Goal: Task Accomplishment & Management: Use online tool/utility

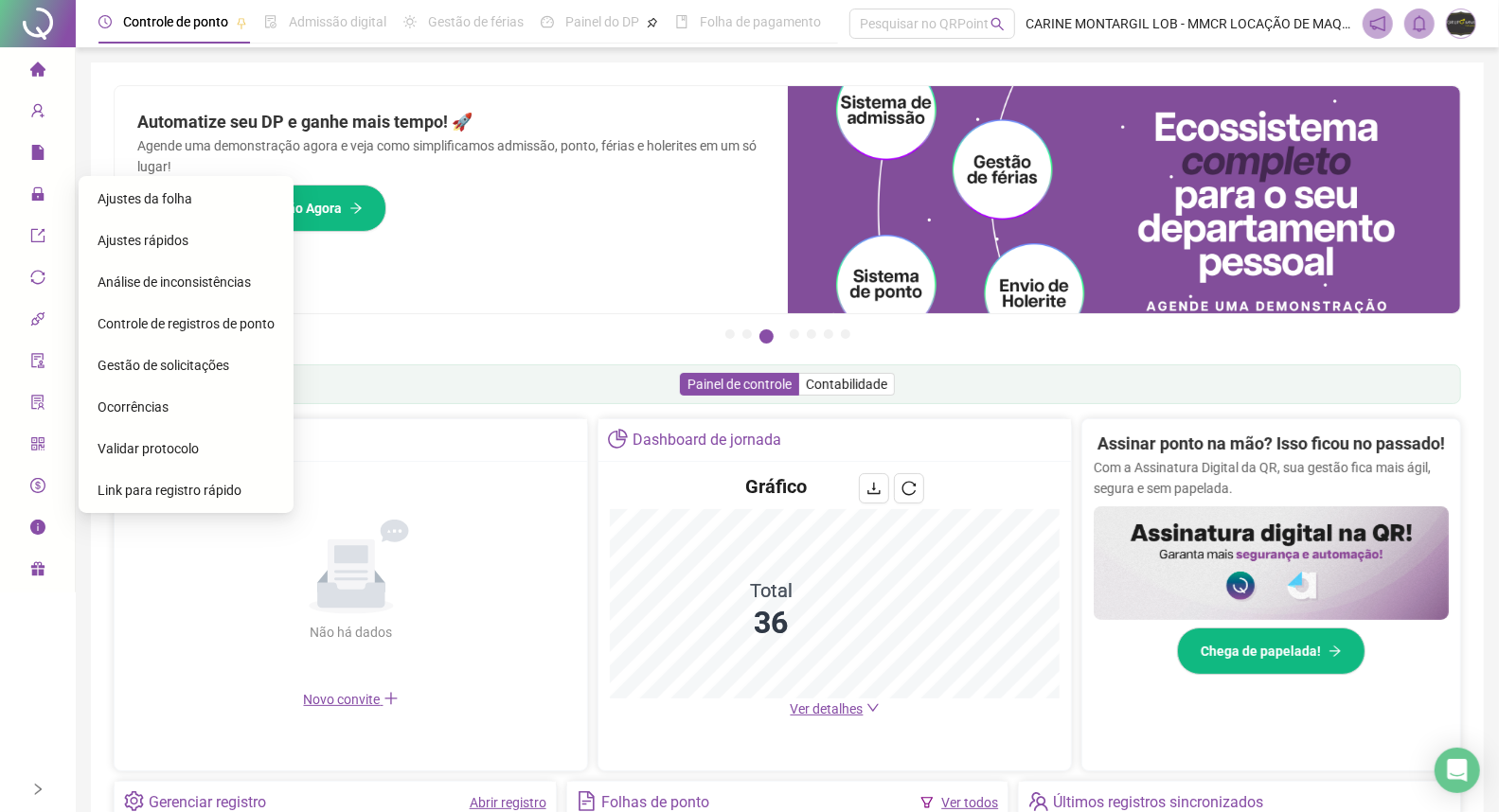
click at [117, 203] on span "Ajustes da folha" at bounding box center [145, 199] width 95 height 15
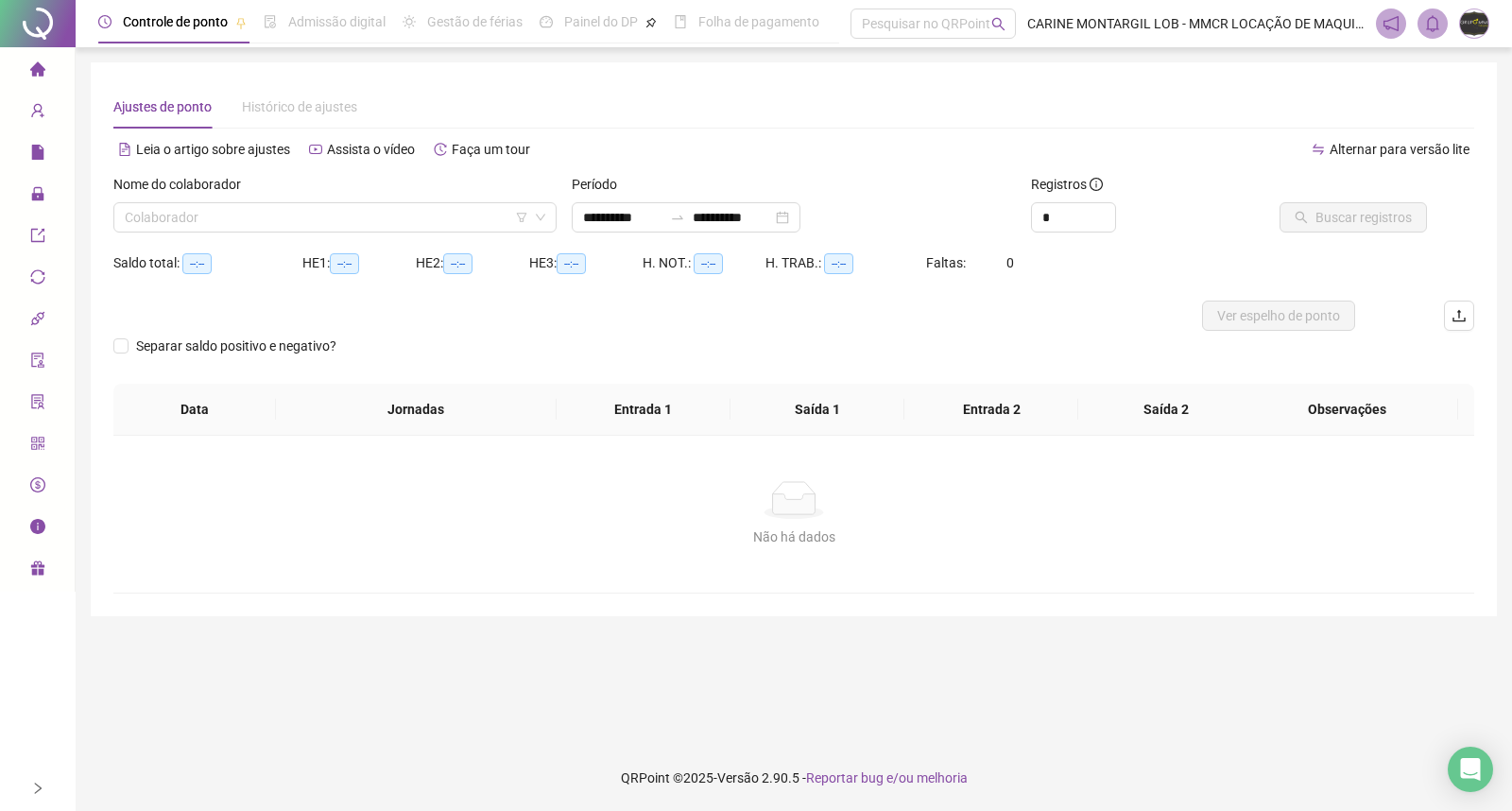
type input "**********"
click at [416, 221] on input "search" at bounding box center [326, 218] width 404 height 29
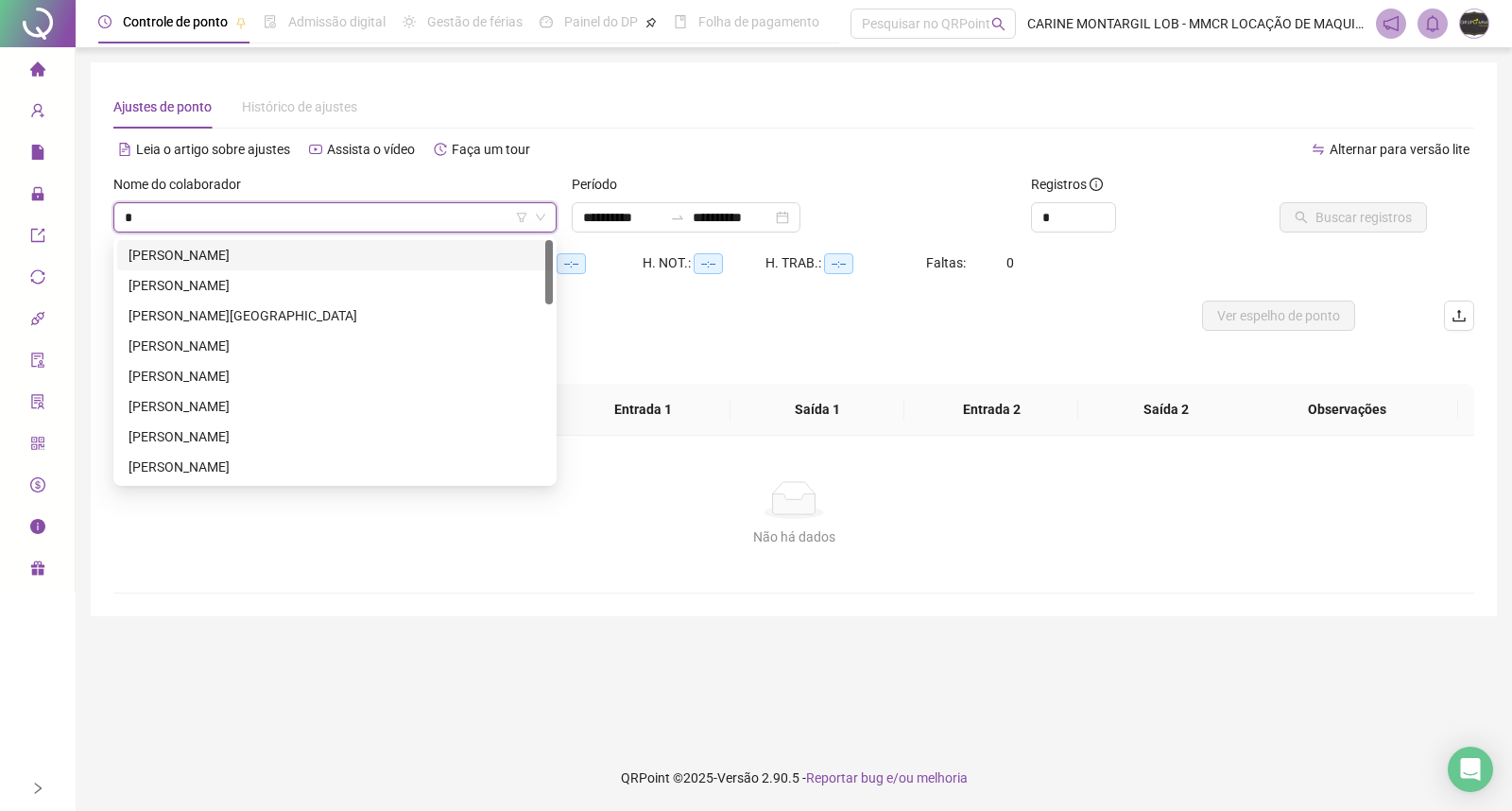
type input "**"
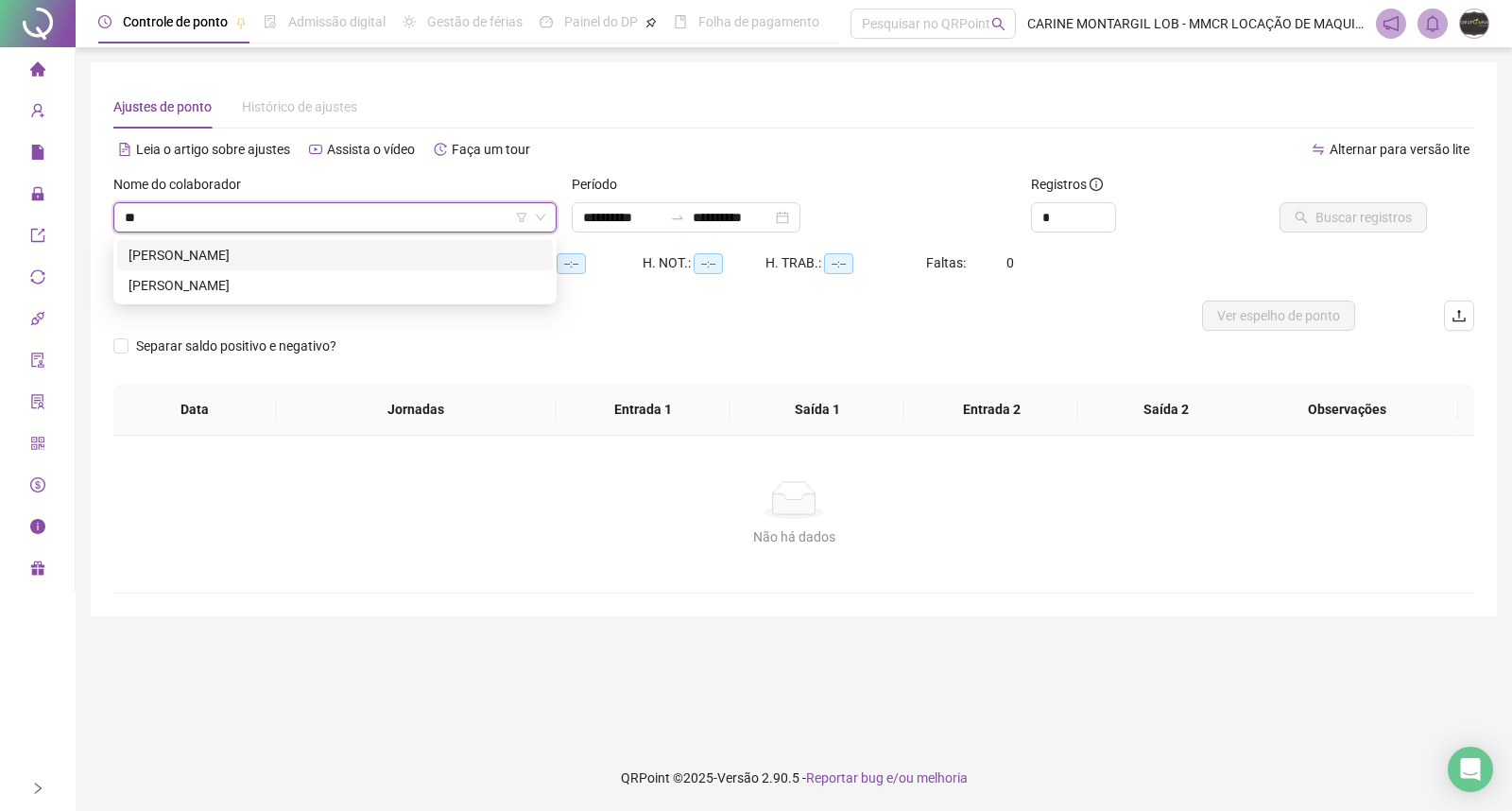
click at [195, 256] on div "[PERSON_NAME]" at bounding box center [335, 255] width 413 height 21
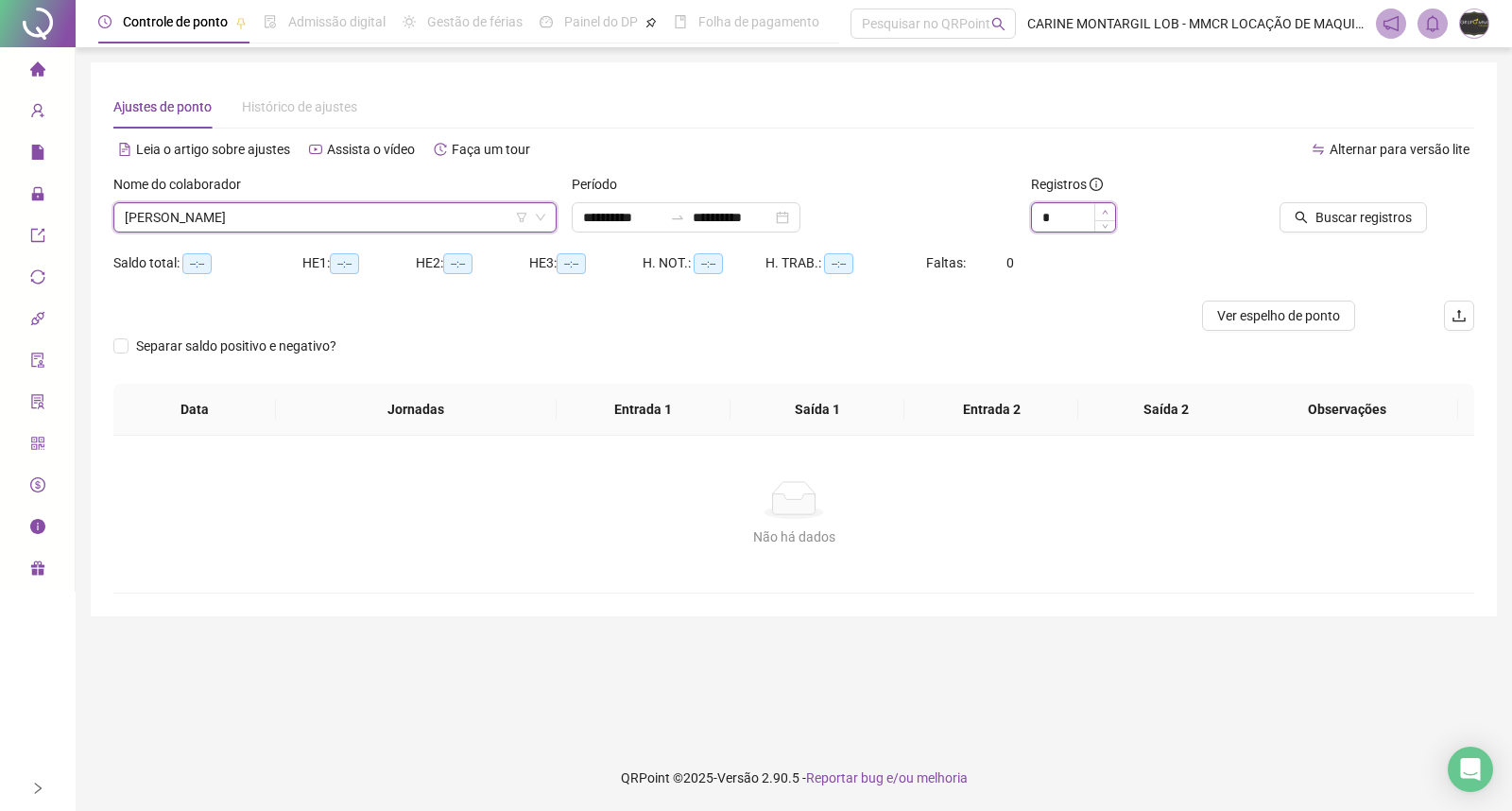
type input "*"
click at [1108, 212] on span "Increase Value" at bounding box center [1105, 212] width 21 height 17
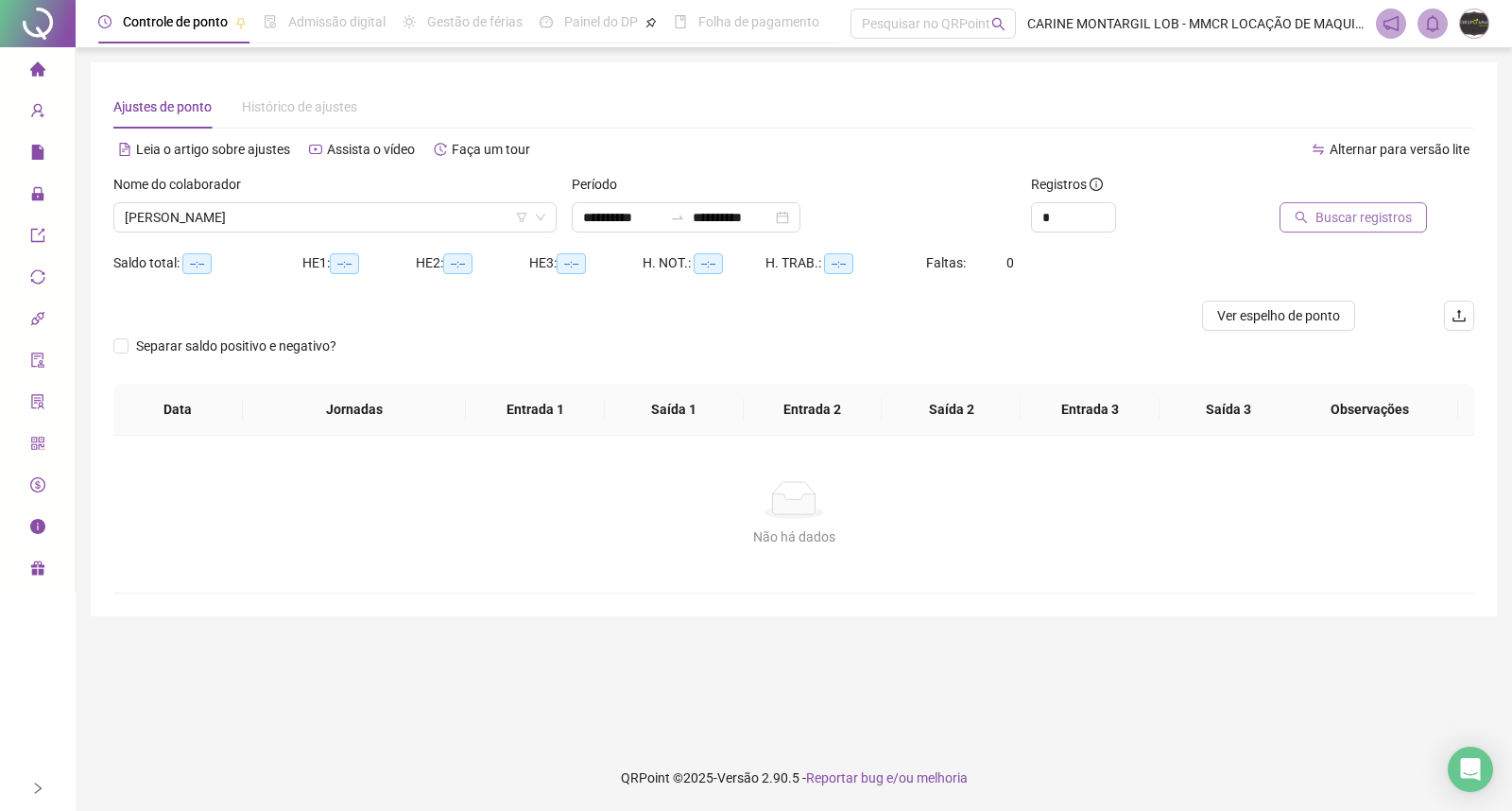
click at [1366, 209] on span "Buscar registros" at bounding box center [1363, 218] width 97 height 21
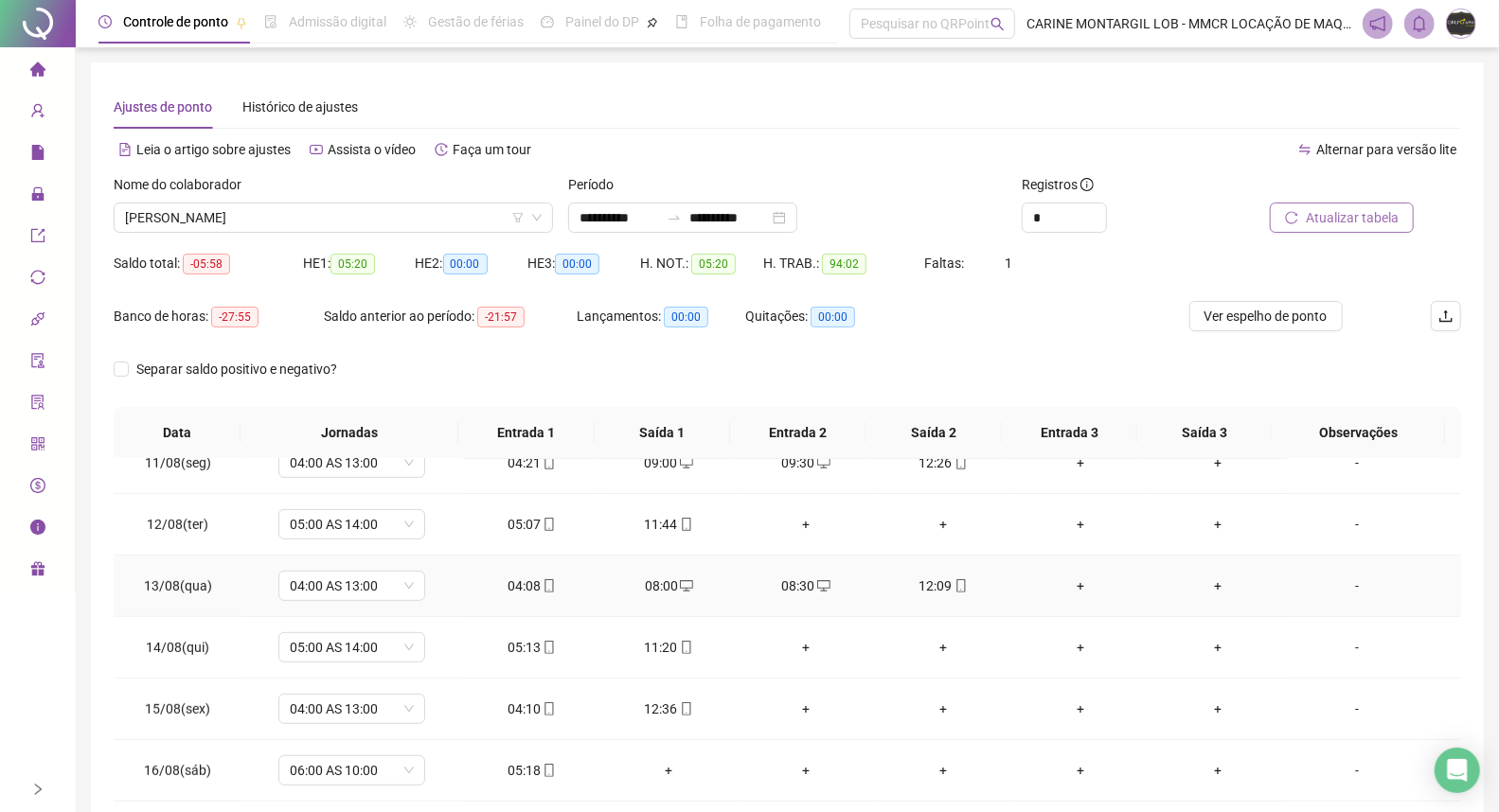
scroll to position [105, 0]
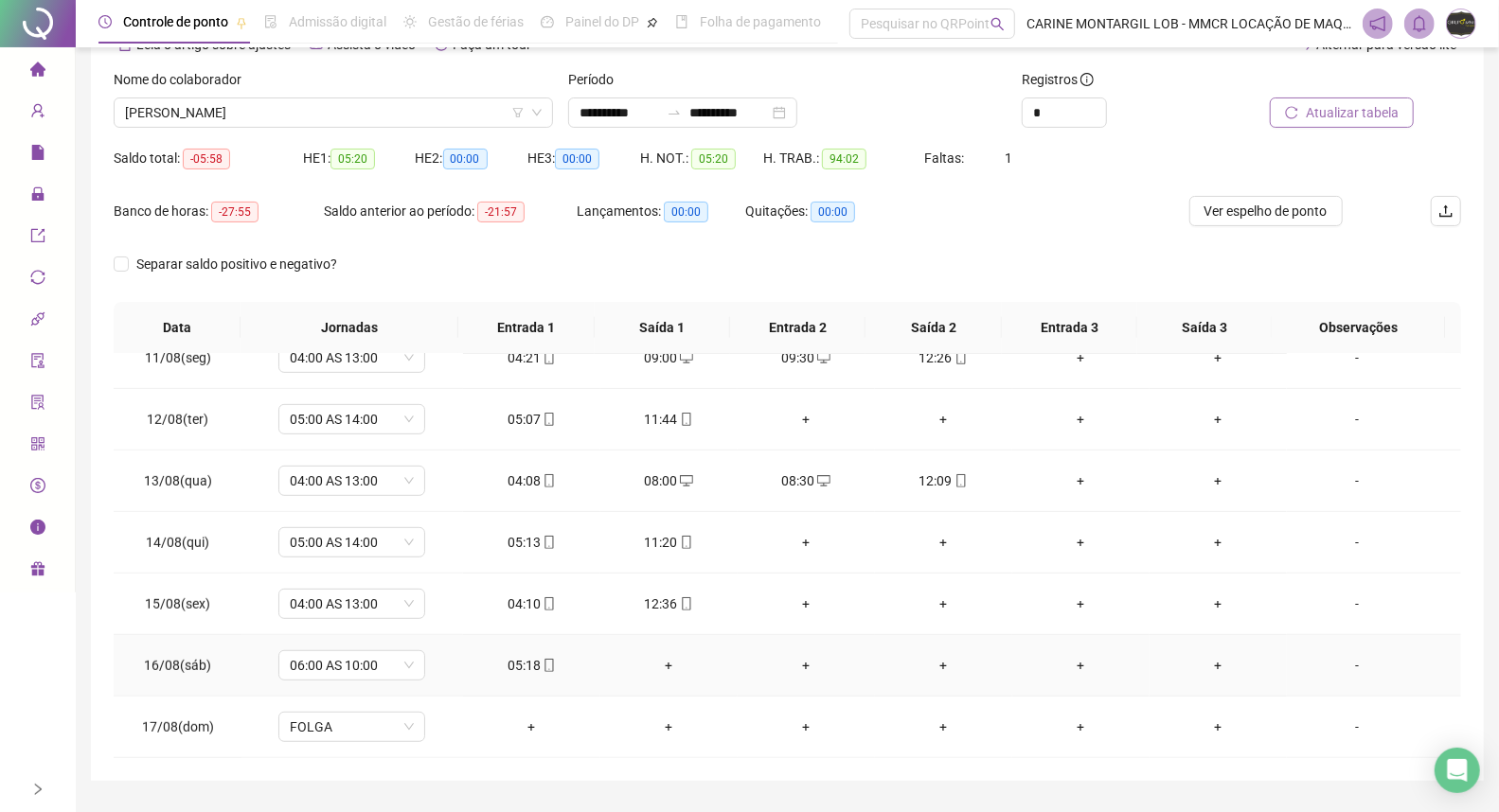
click at [660, 667] on div "+" at bounding box center [668, 665] width 107 height 21
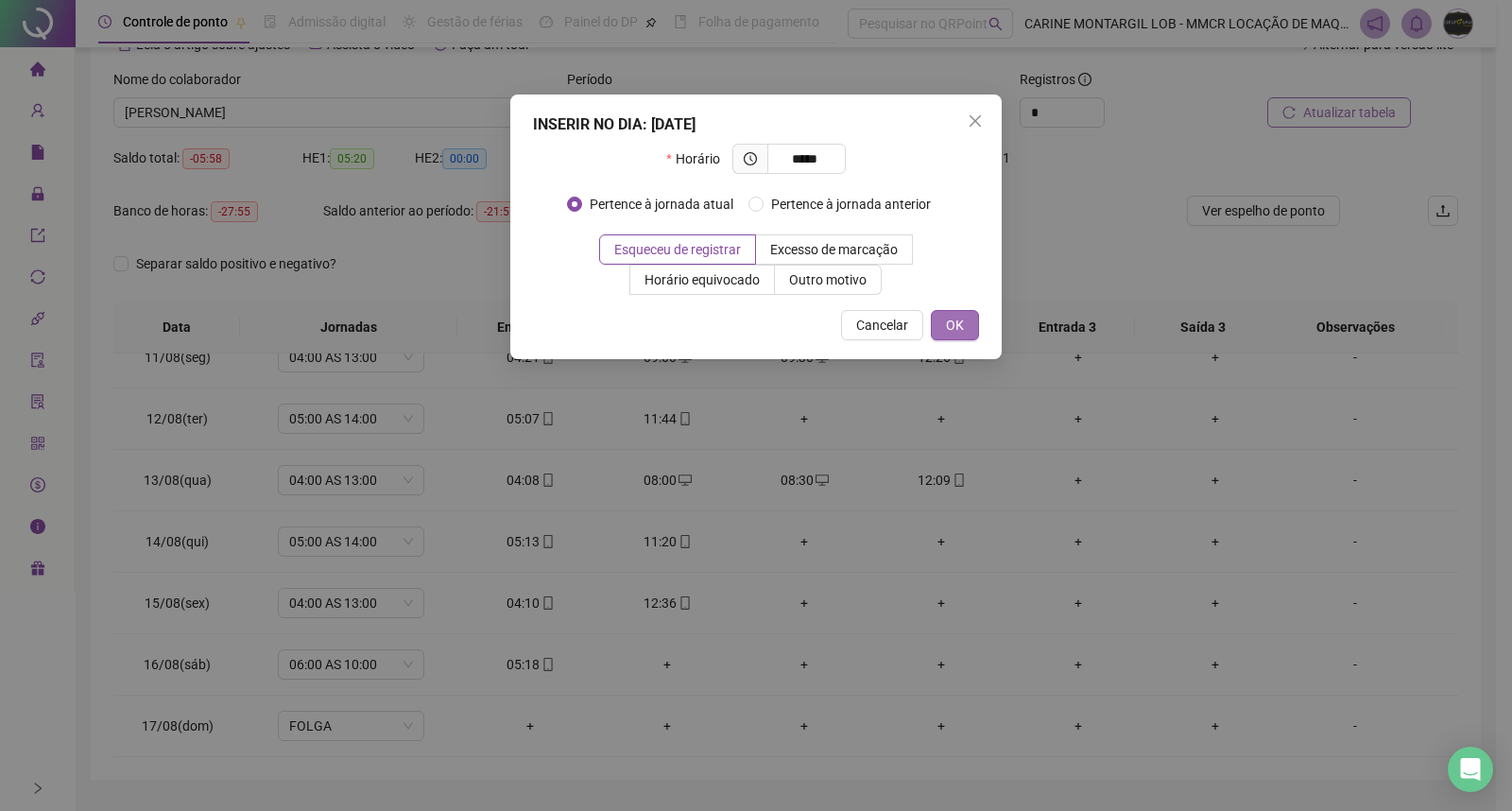
type input "*****"
click at [957, 319] on span "OK" at bounding box center [955, 325] width 18 height 21
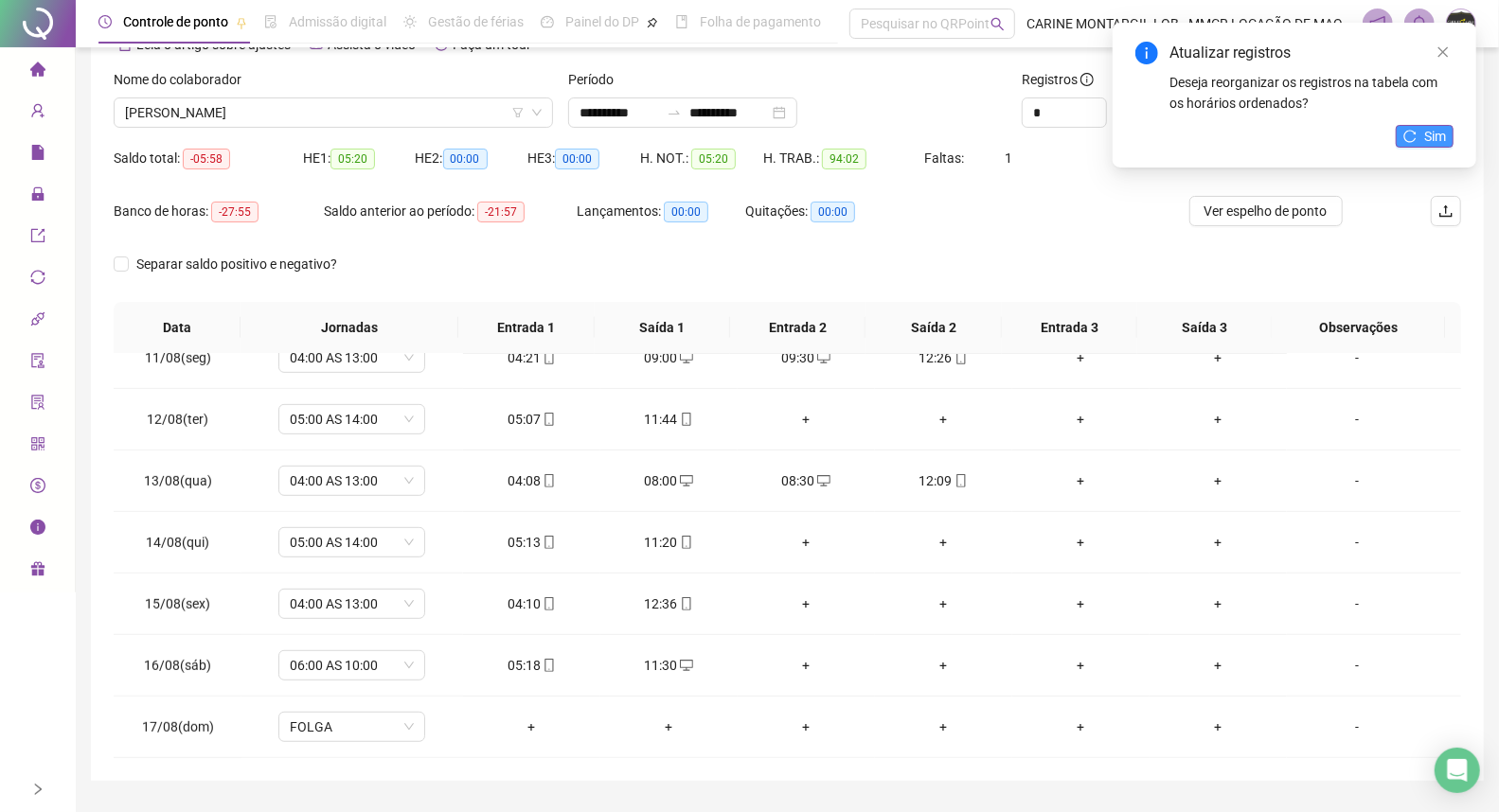
click at [1439, 137] on span "Sim" at bounding box center [1435, 136] width 22 height 21
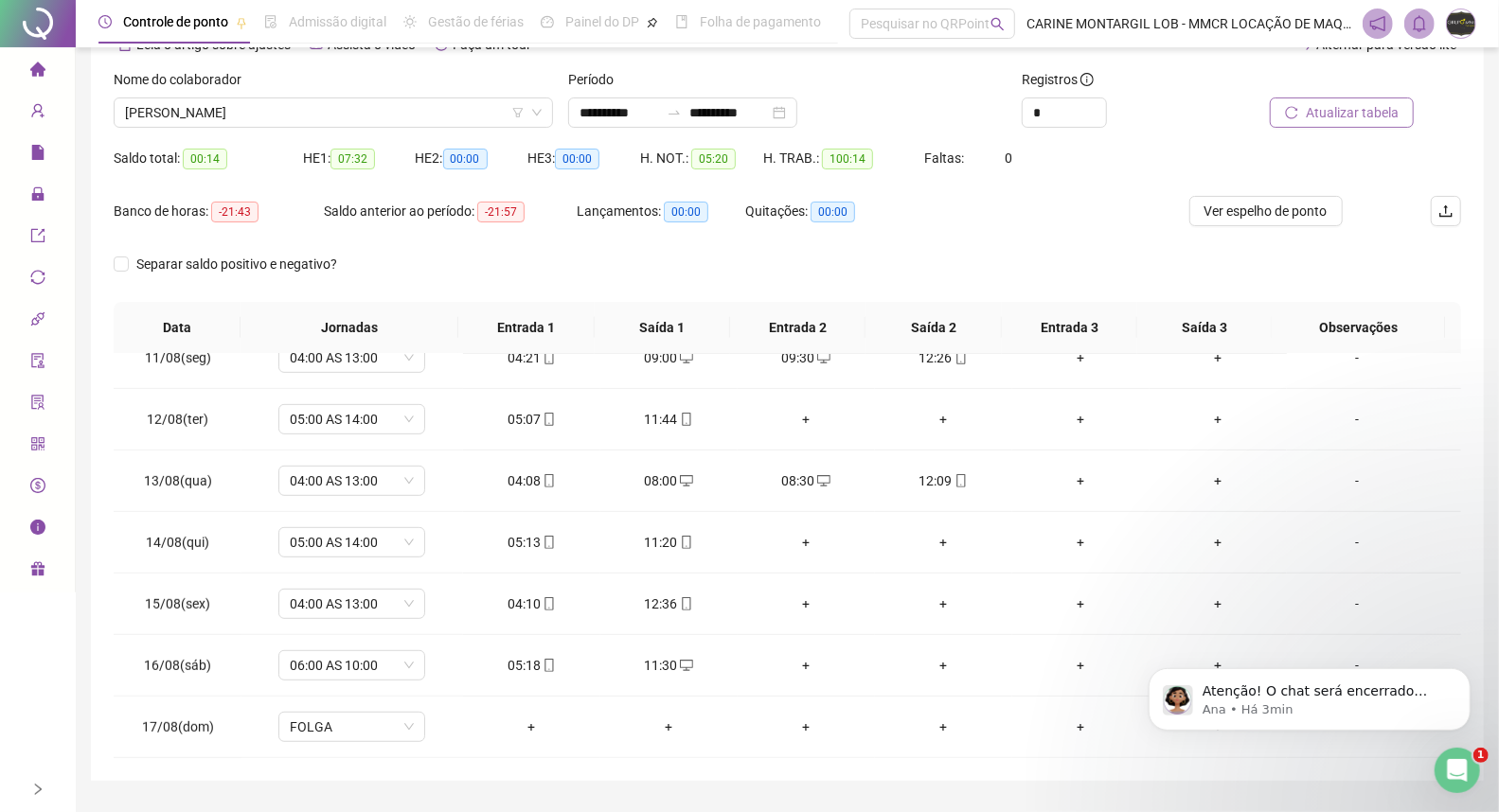
scroll to position [0, 0]
click at [1319, 701] on p "Ana • Há 3min" at bounding box center [1323, 709] width 244 height 17
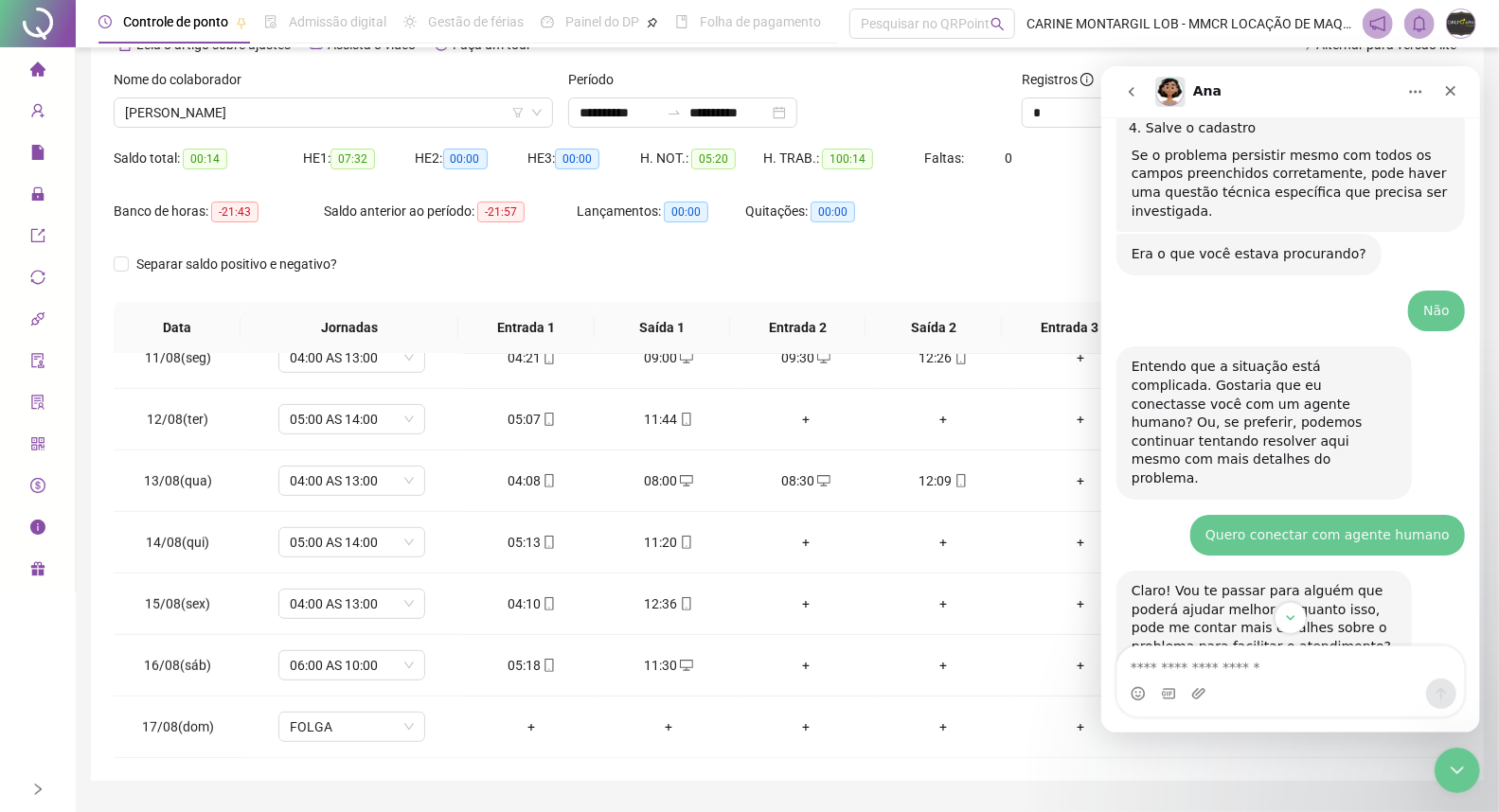
scroll to position [1686, 0]
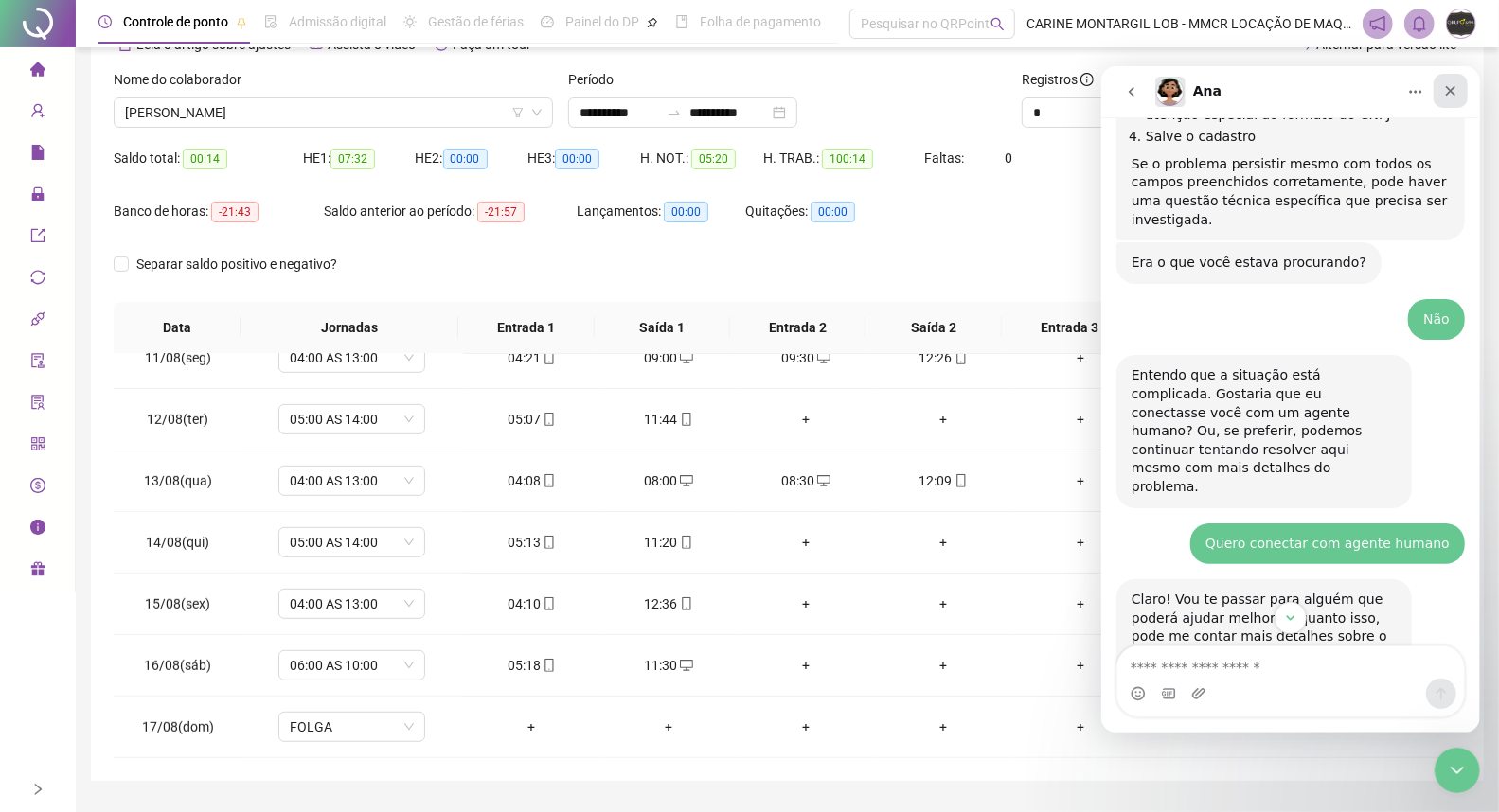
click at [1450, 79] on div "Fechar" at bounding box center [1449, 89] width 34 height 34
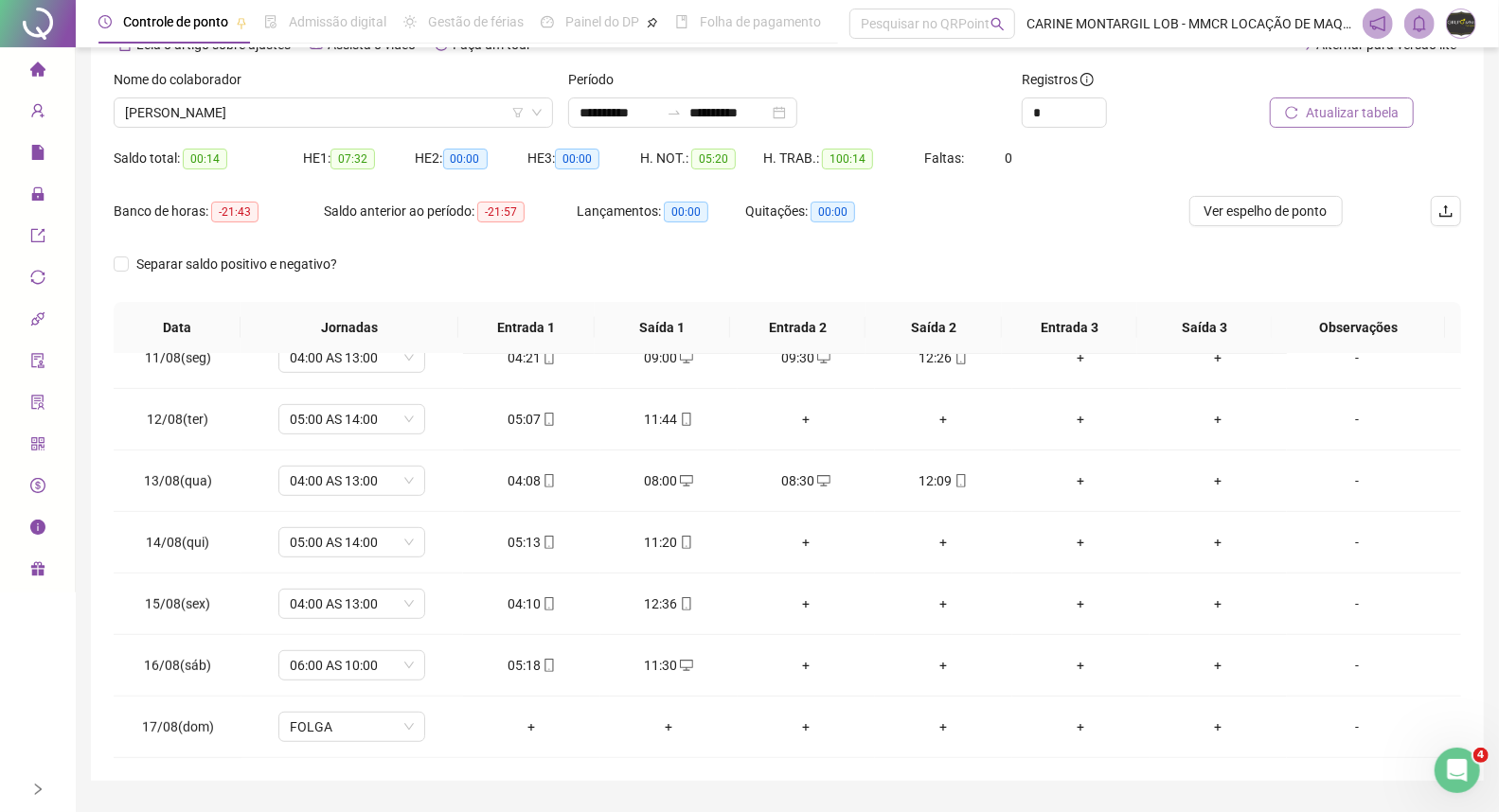
scroll to position [2811, 0]
